Goal: Book appointment/travel/reservation

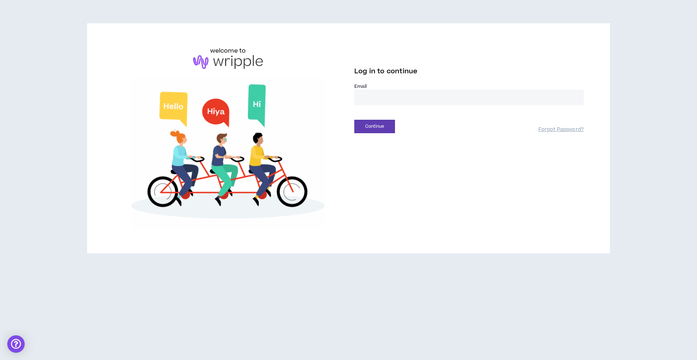
click at [408, 99] on input "email" at bounding box center [470, 98] width 230 height 16
type input "**********"
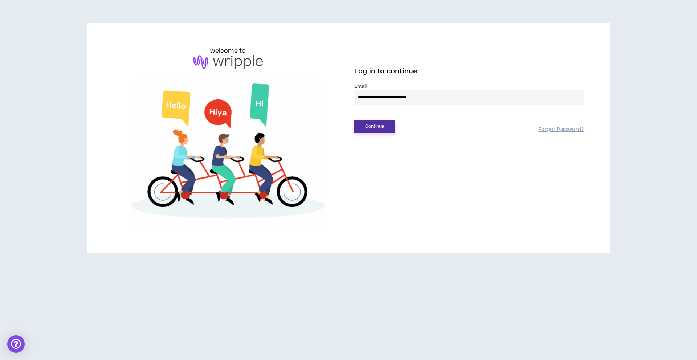
click at [387, 128] on button "Continue" at bounding box center [375, 126] width 41 height 13
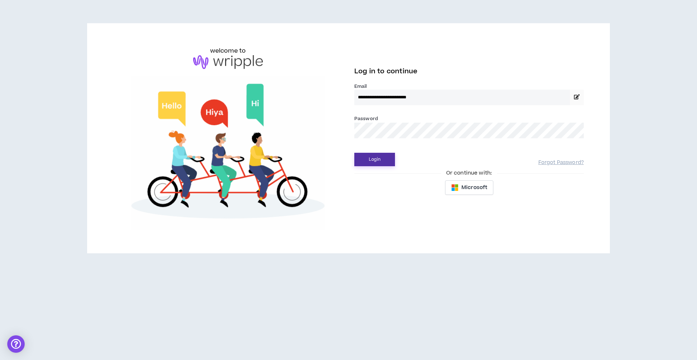
click at [380, 155] on button "Login" at bounding box center [375, 159] width 41 height 13
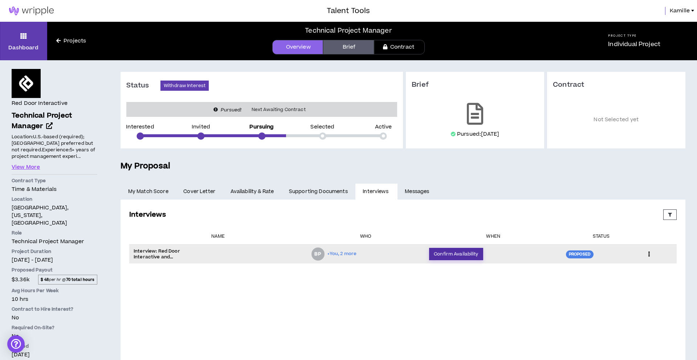
click at [448, 255] on button "Confirm Availability" at bounding box center [456, 254] width 54 height 12
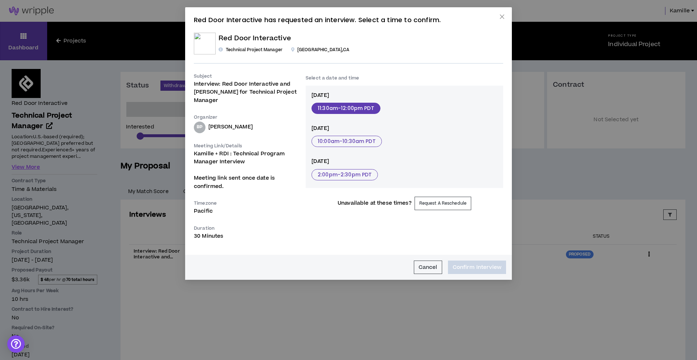
click at [372, 110] on button "11:30am - 12:00pm PDT" at bounding box center [346, 108] width 69 height 11
click at [461, 268] on button "Confirm Interview" at bounding box center [477, 267] width 58 height 13
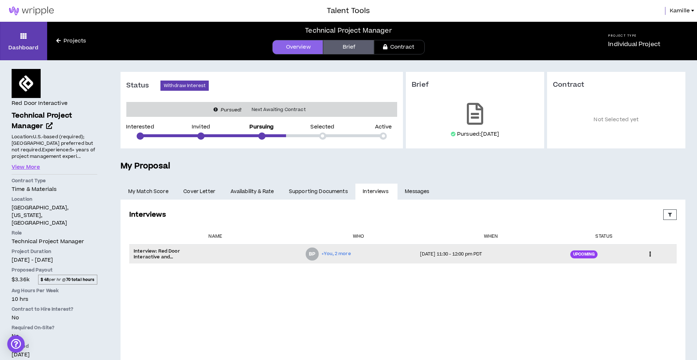
click at [653, 254] on icon at bounding box center [651, 254] width 8 height 11
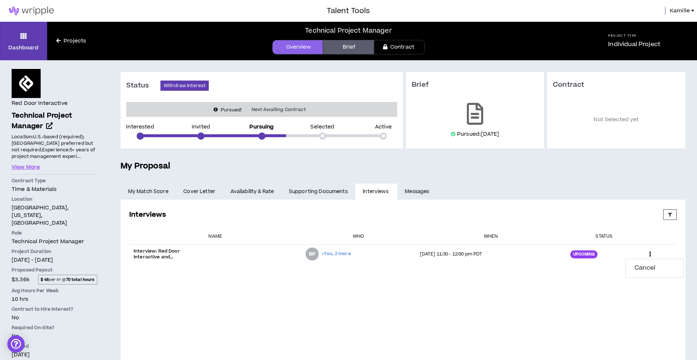
click at [569, 284] on div "Interviews Proposed Upcoming Completed Rejected Requested Reschedule Canceled E…" at bounding box center [403, 282] width 554 height 150
click at [28, 169] on button "View More" at bounding box center [26, 167] width 28 height 8
